Goal: Find specific page/section: Find specific page/section

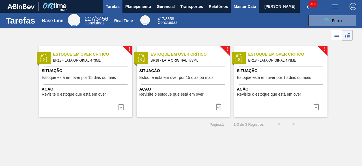
click at [240, 9] on span "Master Data" at bounding box center [245, 6] width 22 height 7
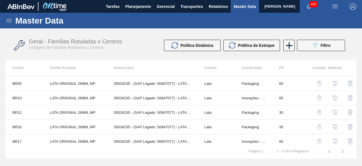
click at [10, 22] on icon at bounding box center [9, 20] width 7 height 7
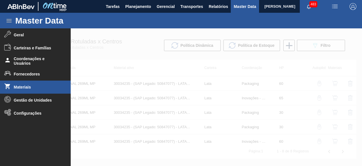
click at [20, 90] on li "Materiais" at bounding box center [35, 86] width 71 height 13
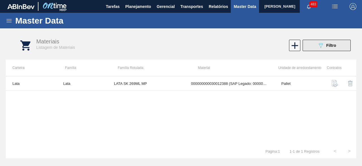
click at [315, 44] on button "089F7B8B-B2A5-4AFE-B5C0-19BA573D28AC Filtro" at bounding box center [327, 45] width 48 height 11
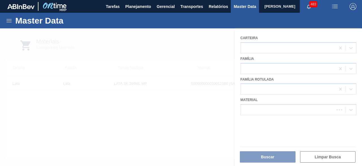
click at [292, 109] on div at bounding box center [181, 96] width 362 height 137
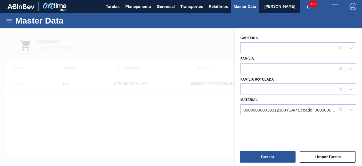
click at [292, 109] on div "000000000030012388 (SAP Legado: 000000000050798713) - LATA AL. 269ML SK MP 429" at bounding box center [290, 109] width 93 height 5
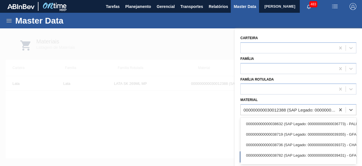
paste input "50856652"
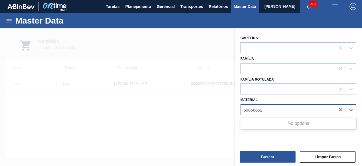
type input "50856652"
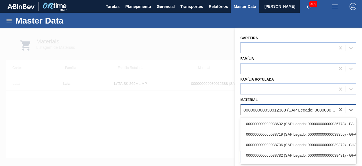
click at [256, 112] on div "000000000030012388 (SAP Legado: 000000000050798713) - LATA AL. 269ML SK MP 429" at bounding box center [288, 110] width 95 height 8
click at [256, 109] on div "000000000030012388 (SAP Legado: 000000000050798713) - LATA AL. 269ML SK MP 429" at bounding box center [290, 109] width 93 height 5
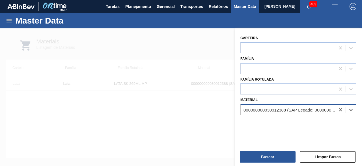
click at [256, 109] on div "000000000030012388 (SAP Legado: 000000000050798713) - LATA AL. 269ML SK MP 429" at bounding box center [290, 109] width 93 height 5
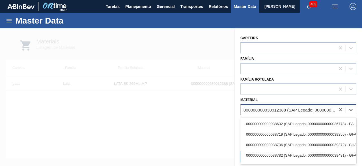
click at [274, 111] on div "000000000030012388 (SAP Legado: 000000000050798713) - LATA AL. 269ML SK MP 429" at bounding box center [290, 109] width 93 height 5
paste input "50856652"
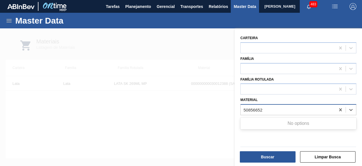
type input "50856652"
